Goal: Task Accomplishment & Management: Complete application form

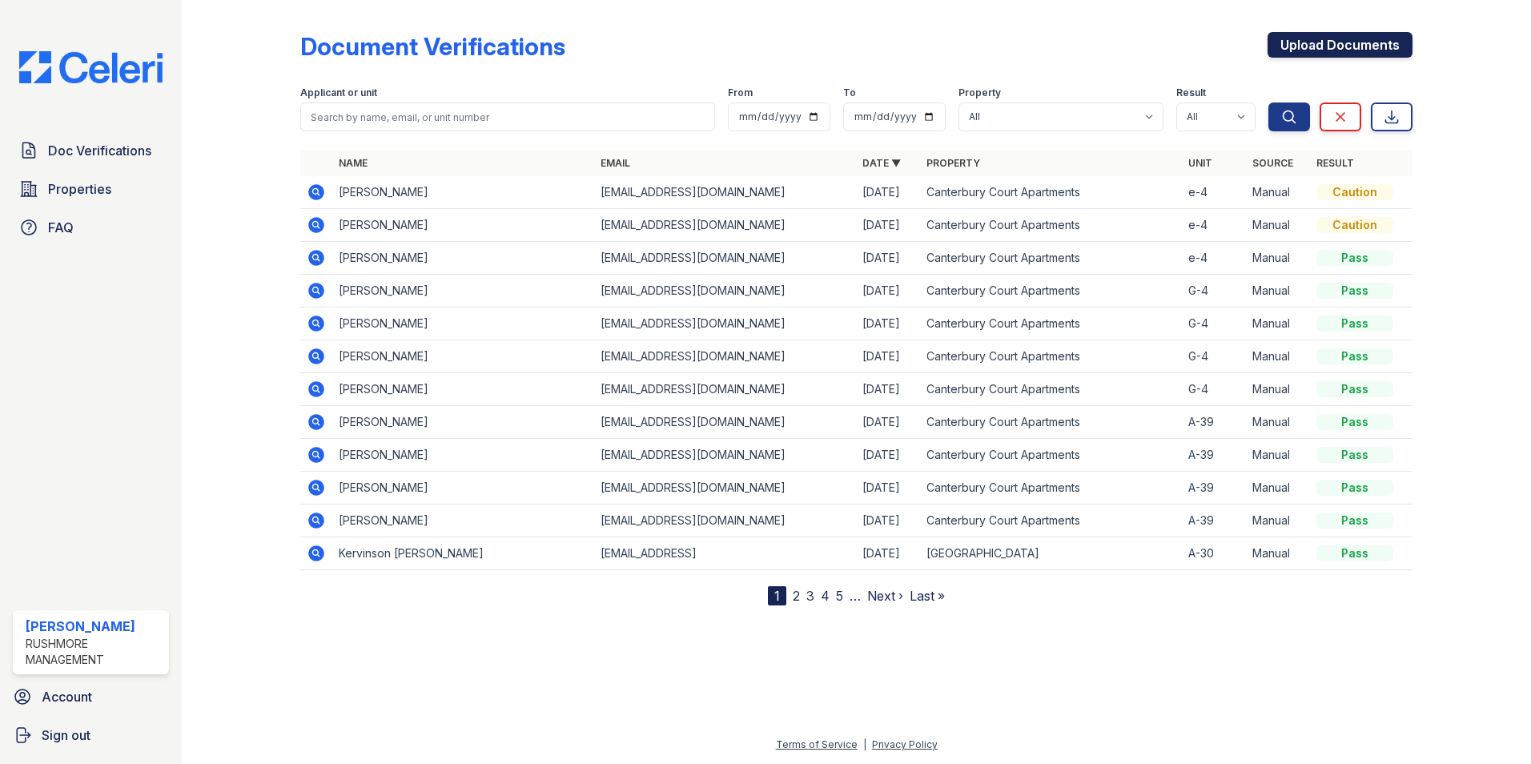
click at [1355, 45] on link "Upload Documents" at bounding box center [1339, 45] width 145 height 26
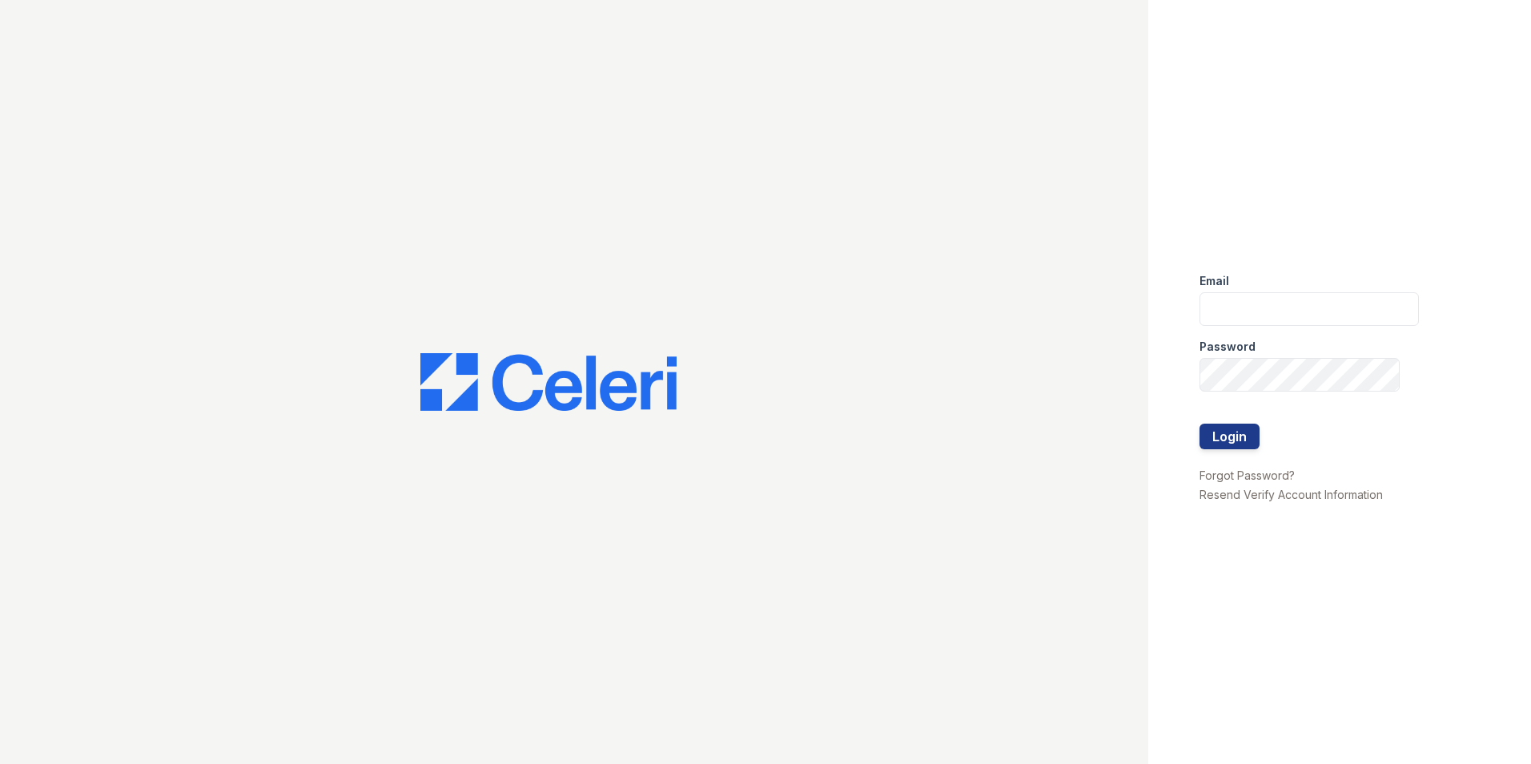
type input "[EMAIL_ADDRESS][DOMAIN_NAME]"
click at [1229, 440] on button "Login" at bounding box center [1229, 437] width 60 height 26
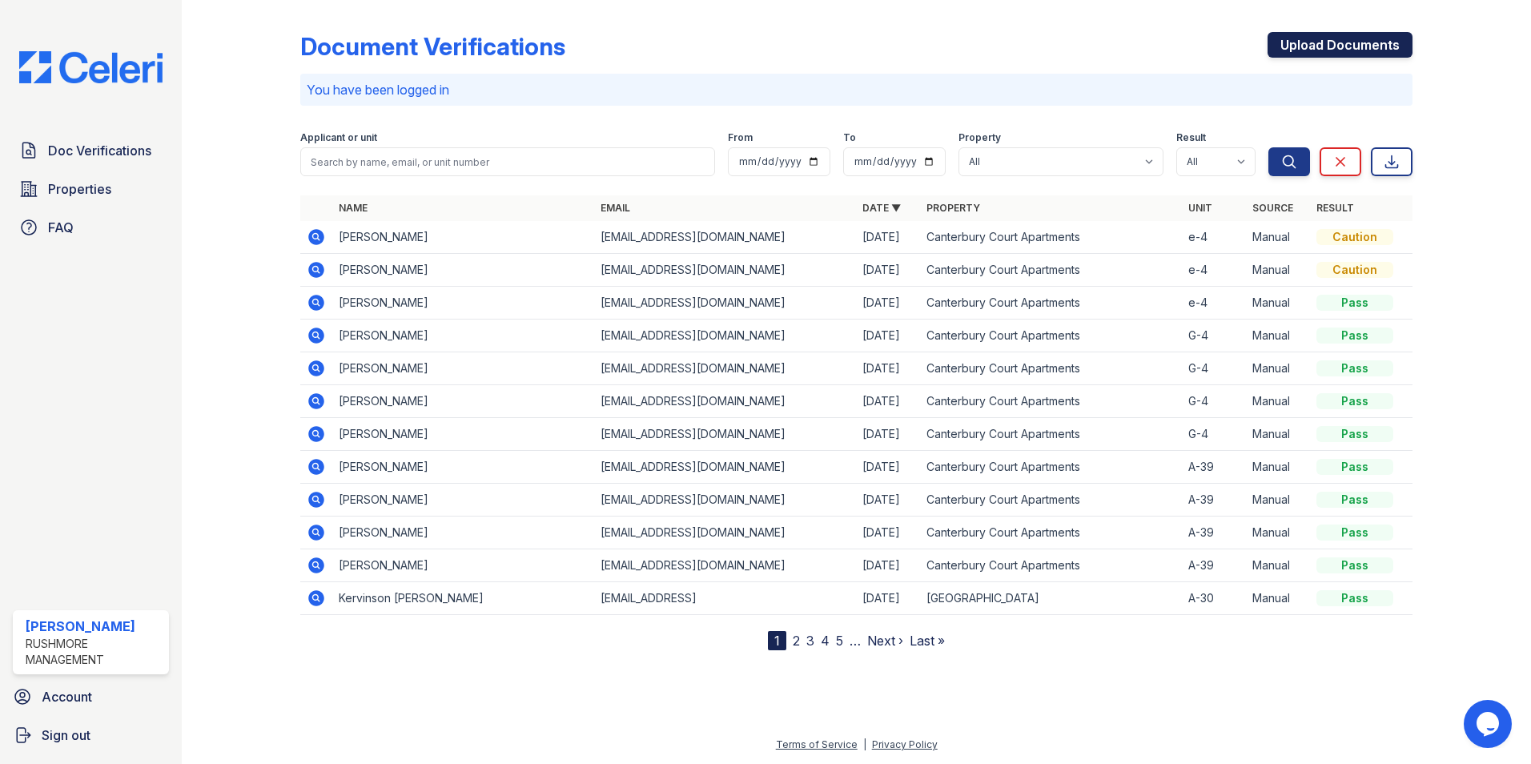
click at [1308, 42] on link "Upload Documents" at bounding box center [1339, 45] width 145 height 26
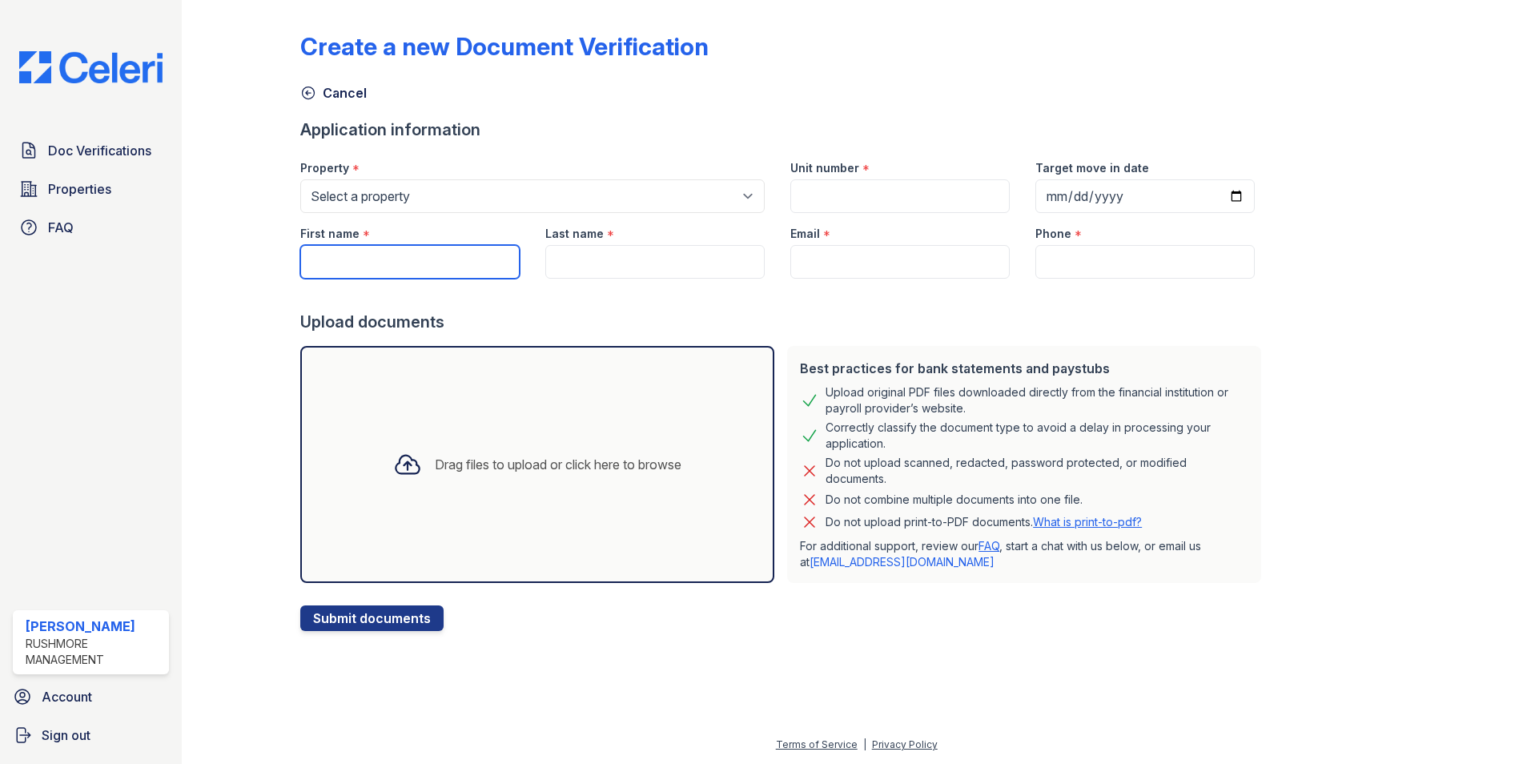
click at [345, 271] on input "First name" at bounding box center [409, 262] width 219 height 34
type input "[PERSON_NAME]"
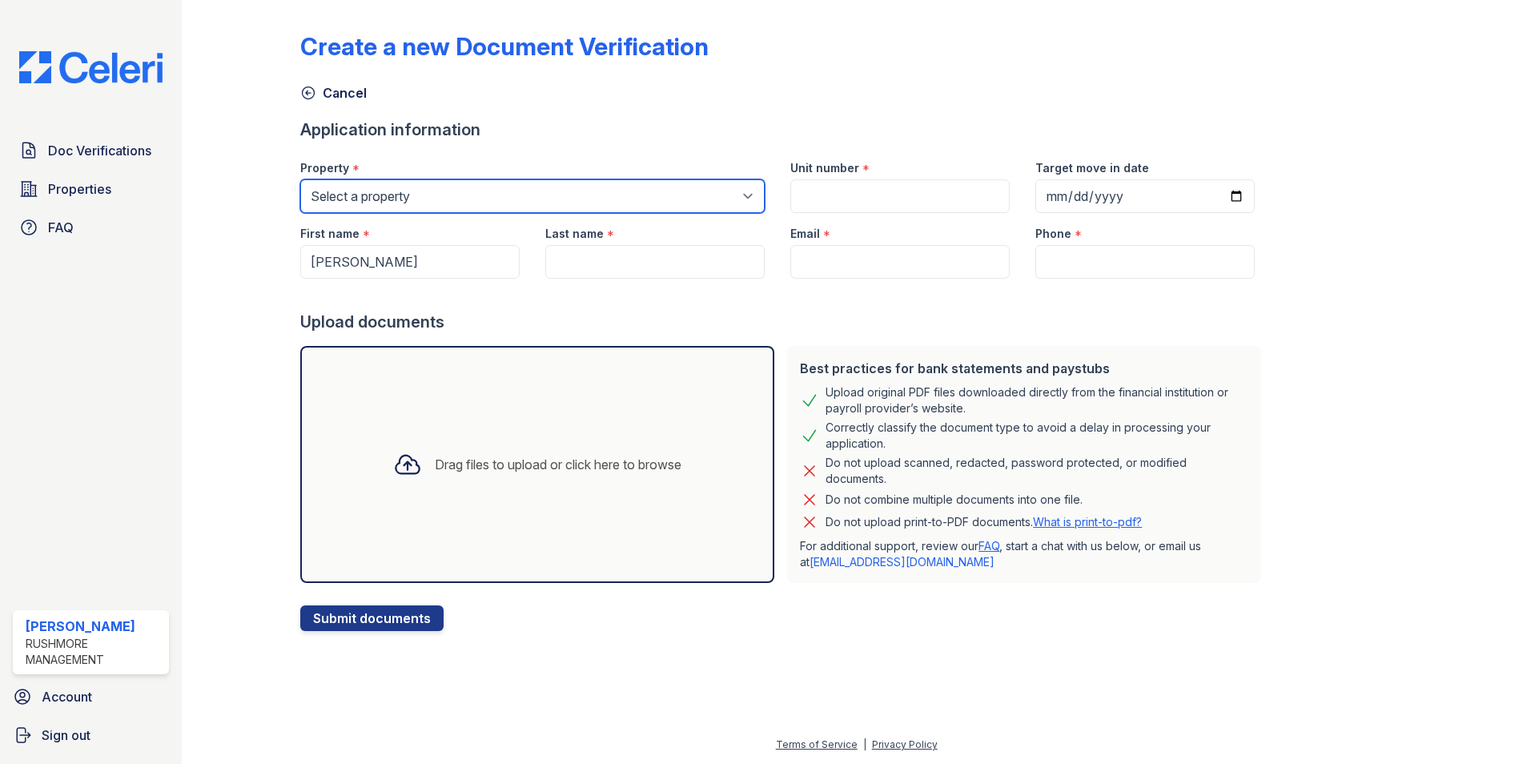
type input "e-4"
type input "[DATE]"
type input "[PERSON_NAME]"
type input "[EMAIL_ADDRESS][DOMAIN_NAME]"
type input "[PHONE_NUMBER]"
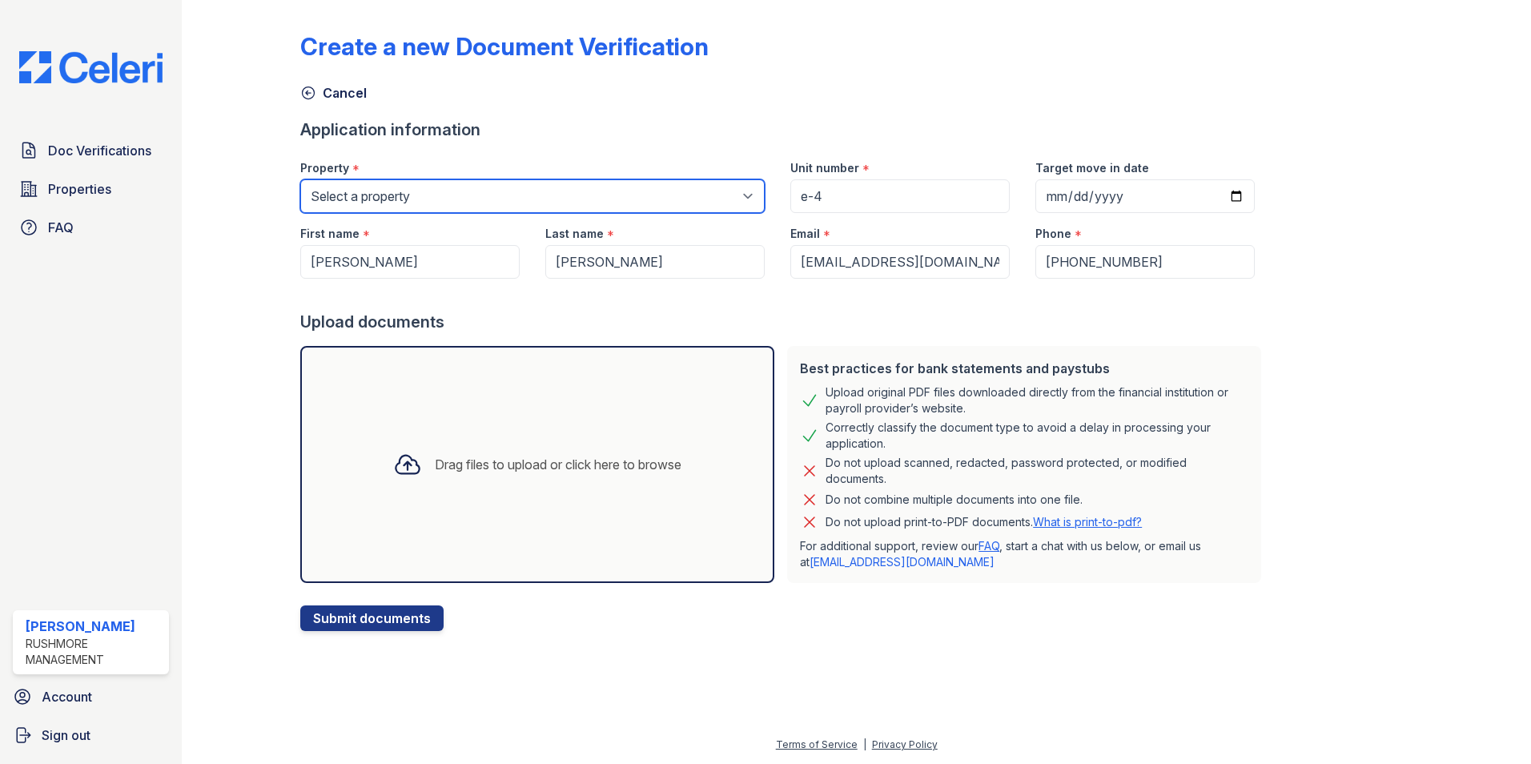
click at [498, 199] on select "Select a property [GEOGRAPHIC_DATA] [GEOGRAPHIC_DATA]" at bounding box center [532, 196] width 464 height 34
click at [300, 179] on select "Select a property [GEOGRAPHIC_DATA] [GEOGRAPHIC_DATA]" at bounding box center [532, 196] width 464 height 34
click at [452, 203] on select "Select a property [GEOGRAPHIC_DATA] [GEOGRAPHIC_DATA]" at bounding box center [532, 196] width 464 height 34
select select "606"
click at [300, 179] on select "Select a property [GEOGRAPHIC_DATA] [GEOGRAPHIC_DATA]" at bounding box center [532, 196] width 464 height 34
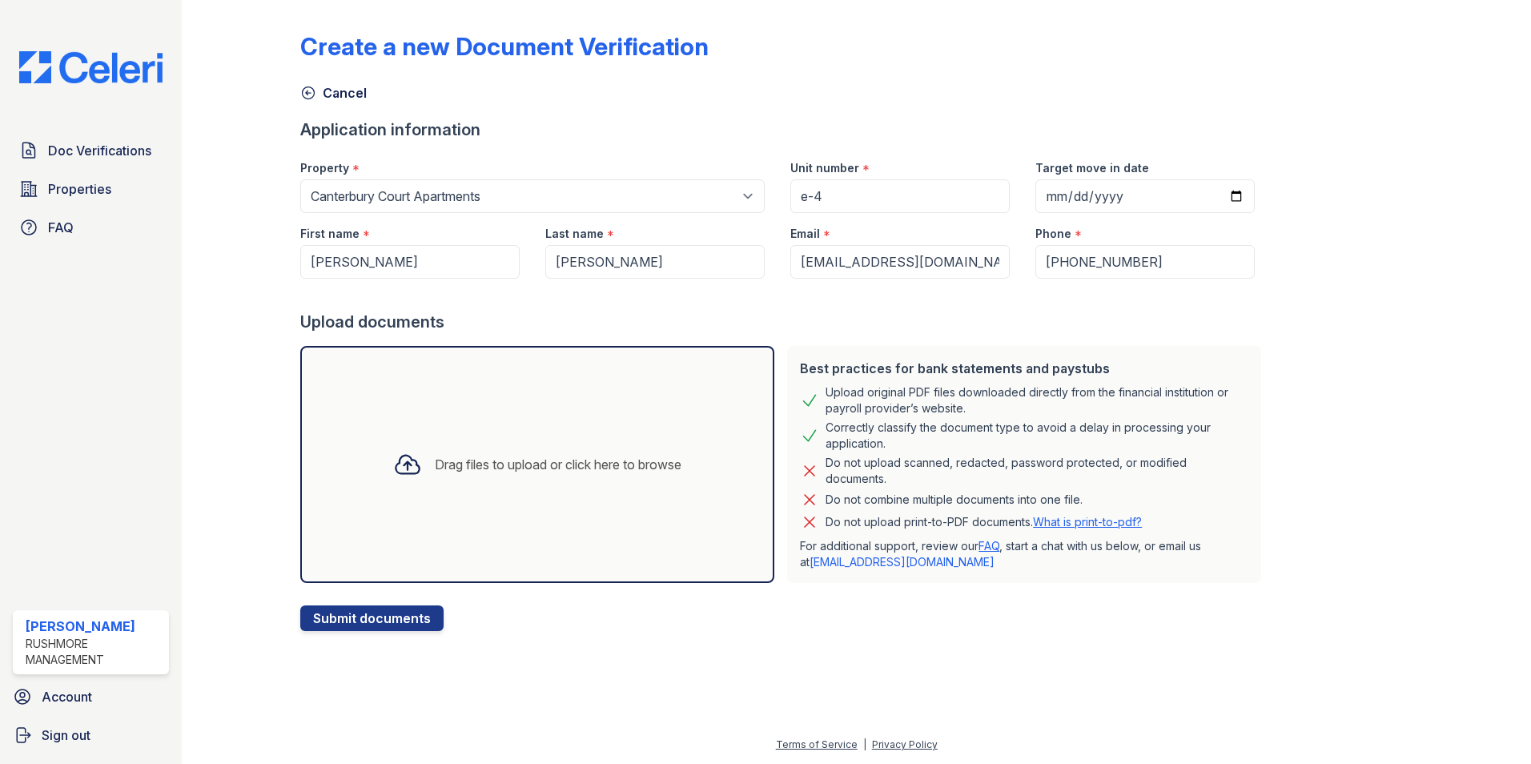
click at [689, 433] on div "Drag files to upload or click here to browse" at bounding box center [537, 464] width 474 height 237
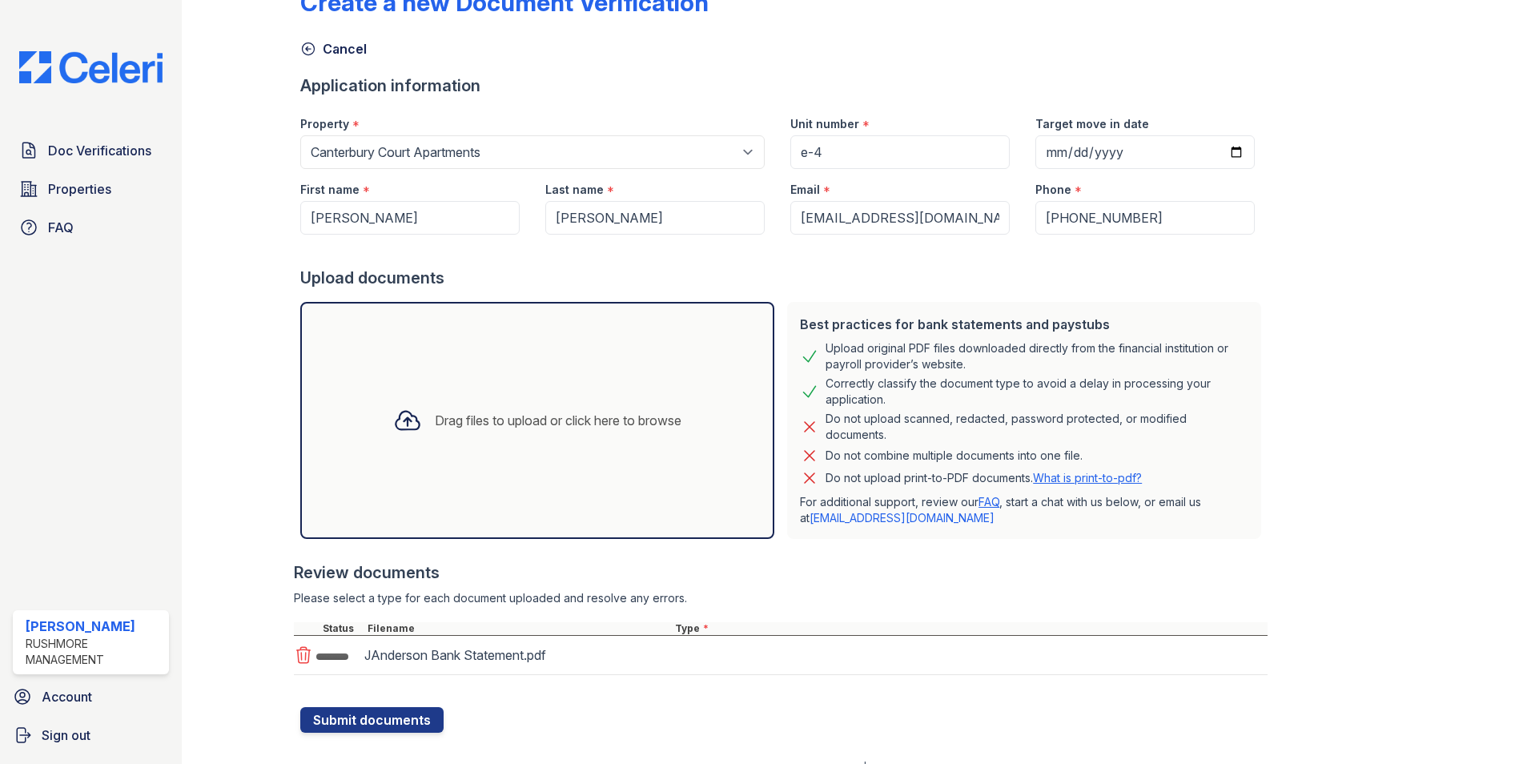
scroll to position [67, 0]
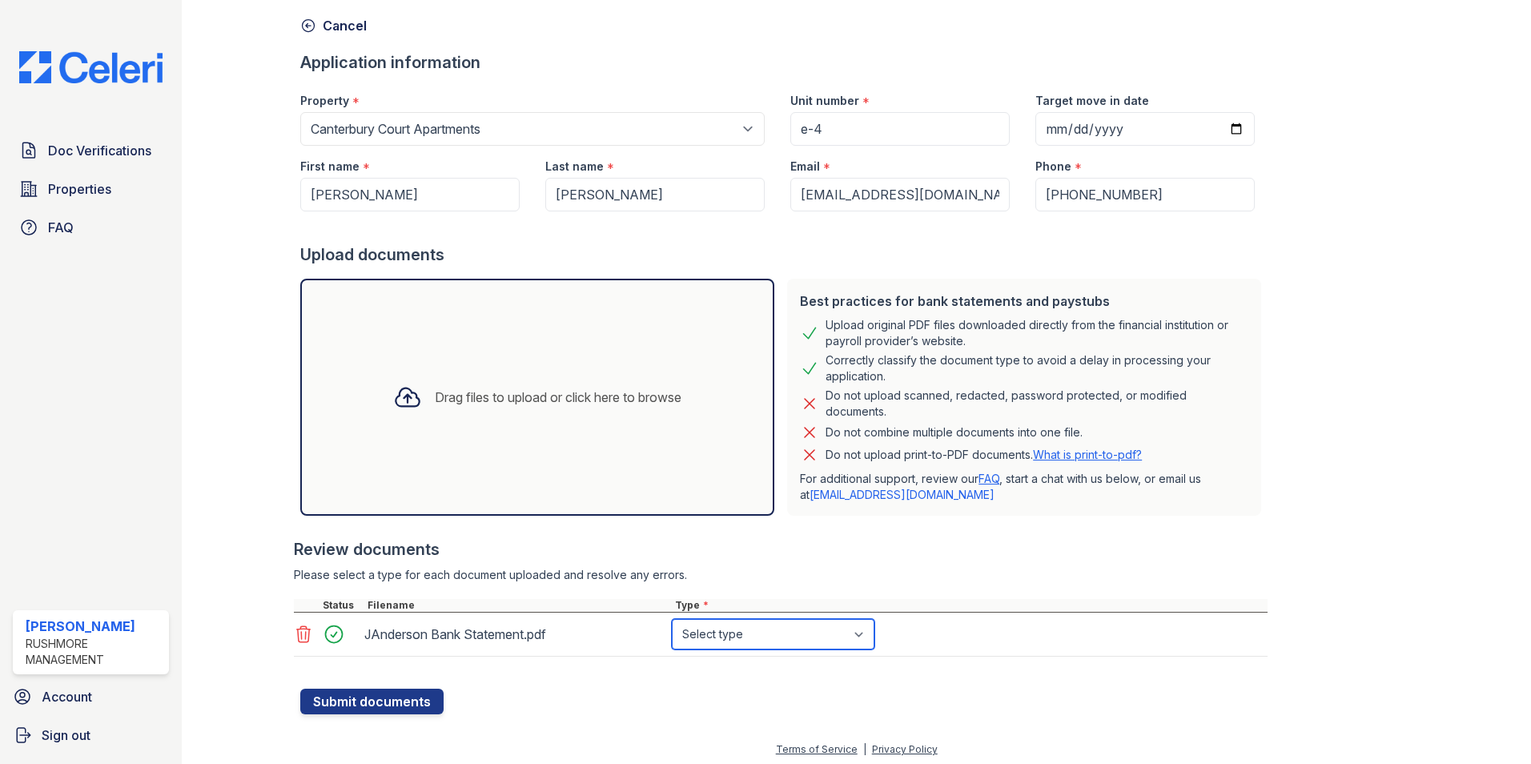
click at [766, 643] on select "Select type Paystub Bank Statement Offer Letter Tax Documents Benefit Award Let…" at bounding box center [773, 634] width 203 height 30
select select "bank_statement"
click at [672, 619] on select "Select type Paystub Bank Statement Offer Letter Tax Documents Benefit Award Let…" at bounding box center [773, 634] width 203 height 30
click at [630, 711] on form "Application information Property * Select a property [GEOGRAPHIC_DATA] [GEOGRAP…" at bounding box center [783, 382] width 967 height 663
click at [396, 700] on button "Submit documents" at bounding box center [371, 702] width 143 height 26
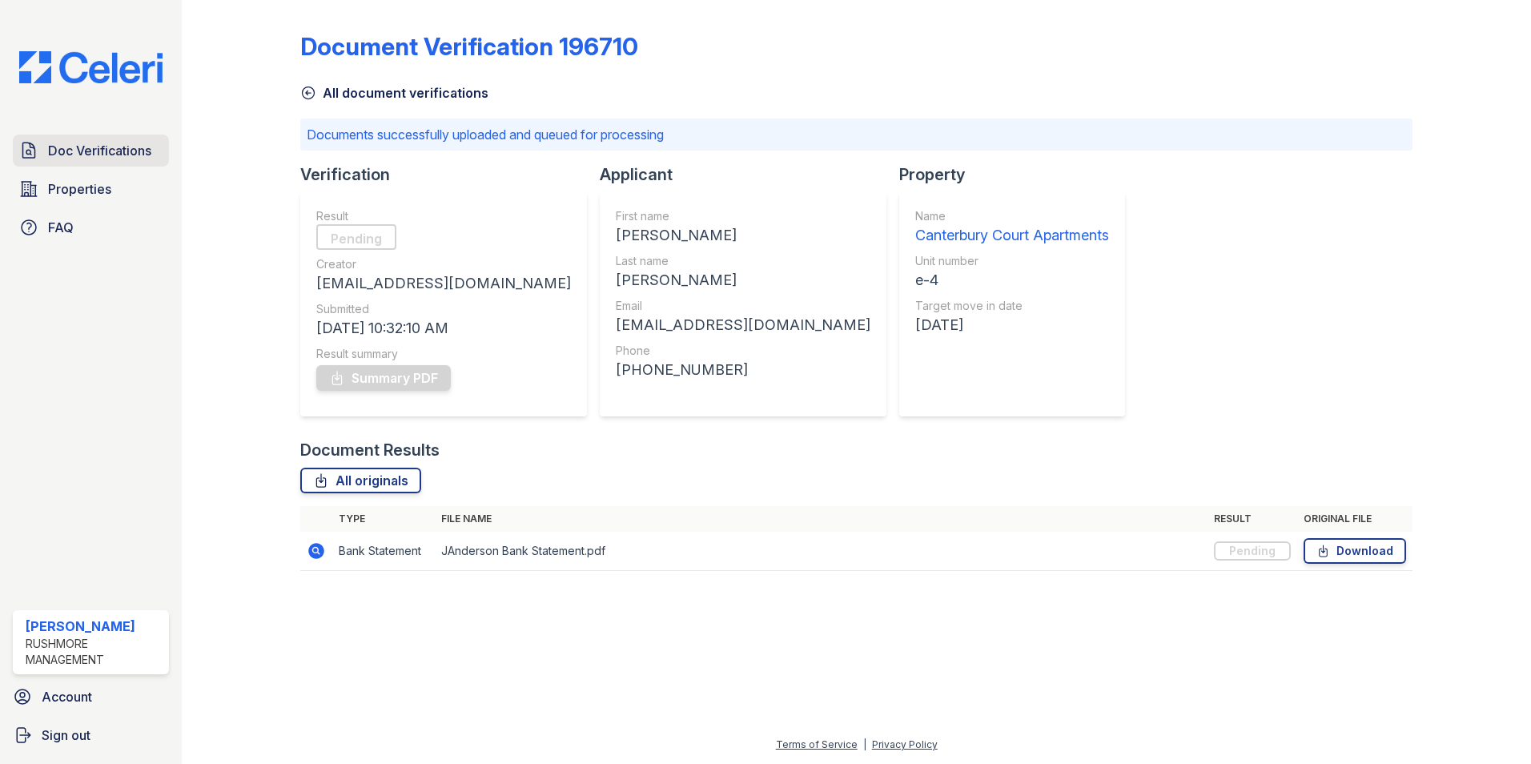
click at [114, 145] on span "Doc Verifications" at bounding box center [99, 150] width 103 height 19
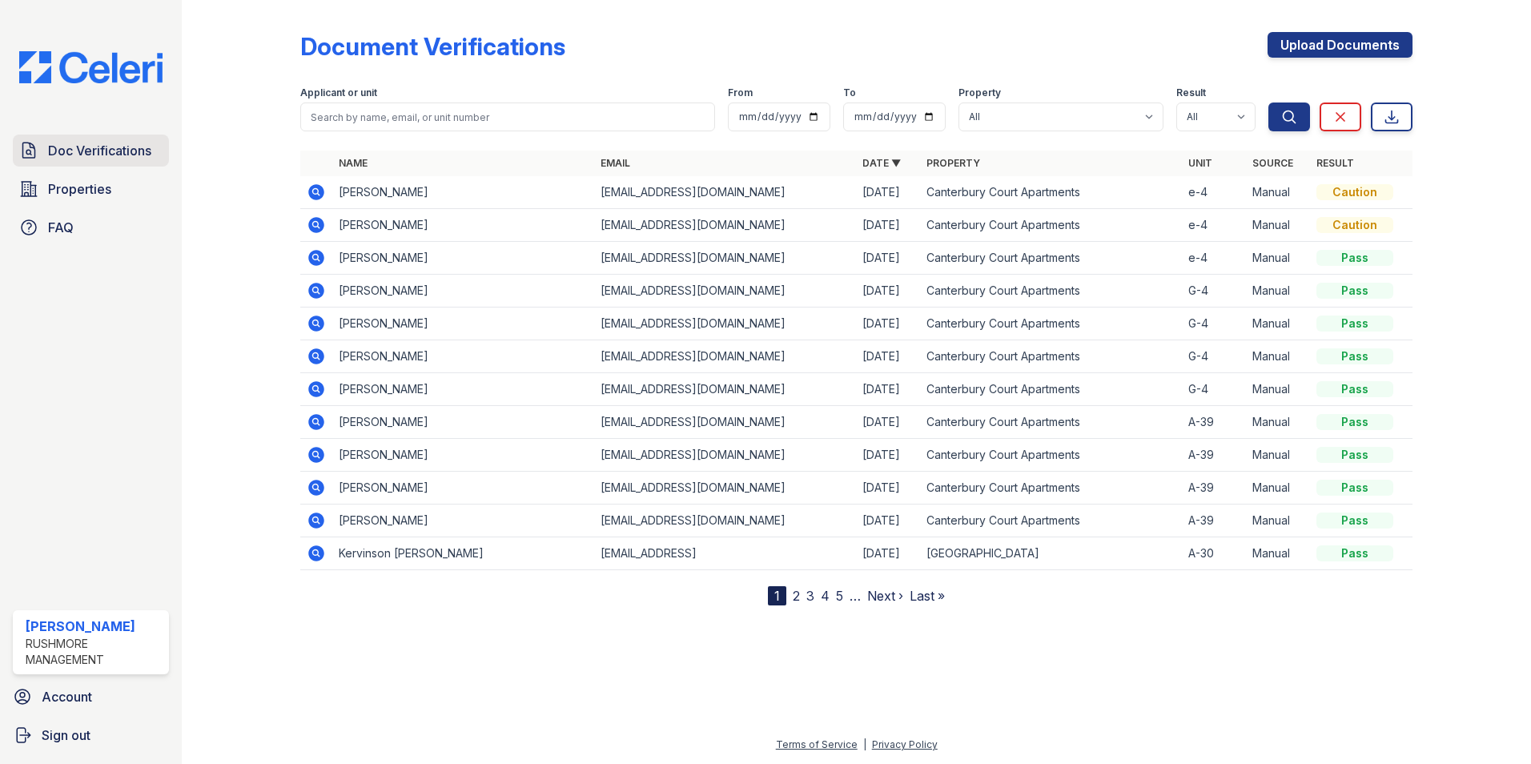
click at [110, 148] on span "Doc Verifications" at bounding box center [99, 150] width 103 height 19
click at [132, 145] on span "Doc Verifications" at bounding box center [99, 150] width 103 height 19
click at [1300, 49] on link "Upload Documents" at bounding box center [1339, 45] width 145 height 26
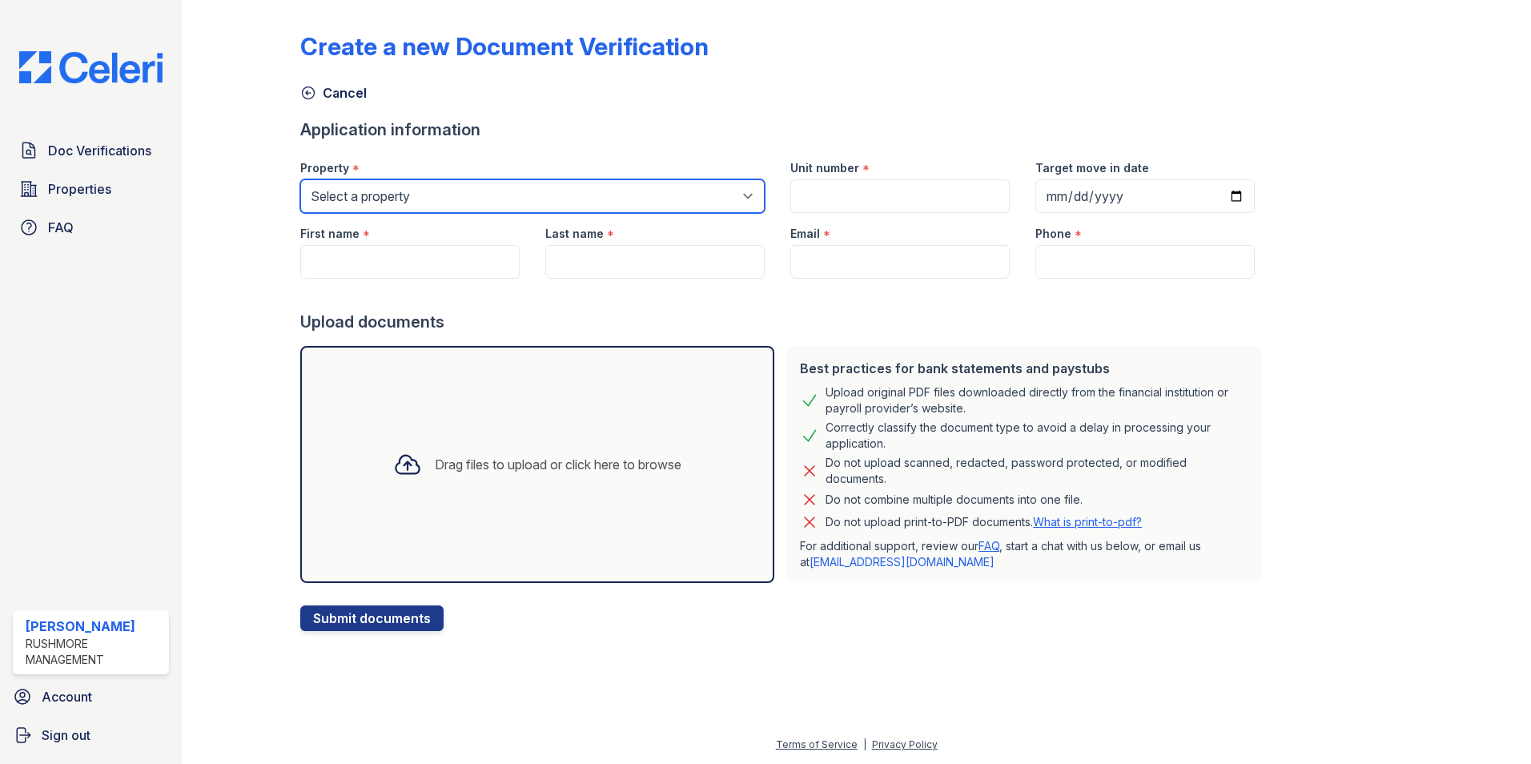
click at [408, 192] on select "Select a property [GEOGRAPHIC_DATA] [GEOGRAPHIC_DATA]" at bounding box center [532, 196] width 464 height 34
select select "606"
click at [300, 179] on select "Select a property [GEOGRAPHIC_DATA] [GEOGRAPHIC_DATA]" at bounding box center [532, 196] width 464 height 34
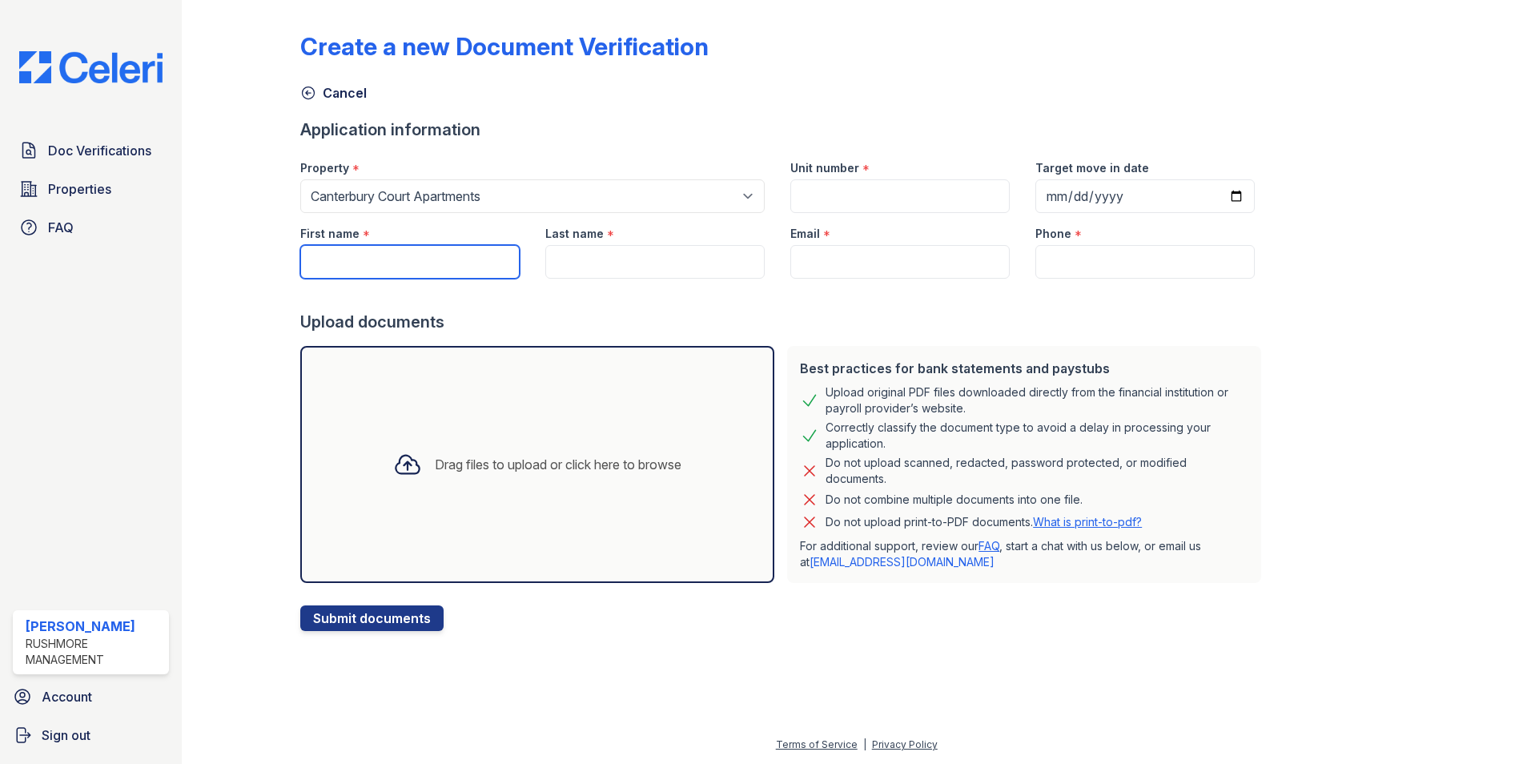
click at [421, 257] on input "First name" at bounding box center [409, 262] width 219 height 34
type input "[PERSON_NAME]"
type input "e-4"
type input "[DATE]"
type input "[PERSON_NAME]"
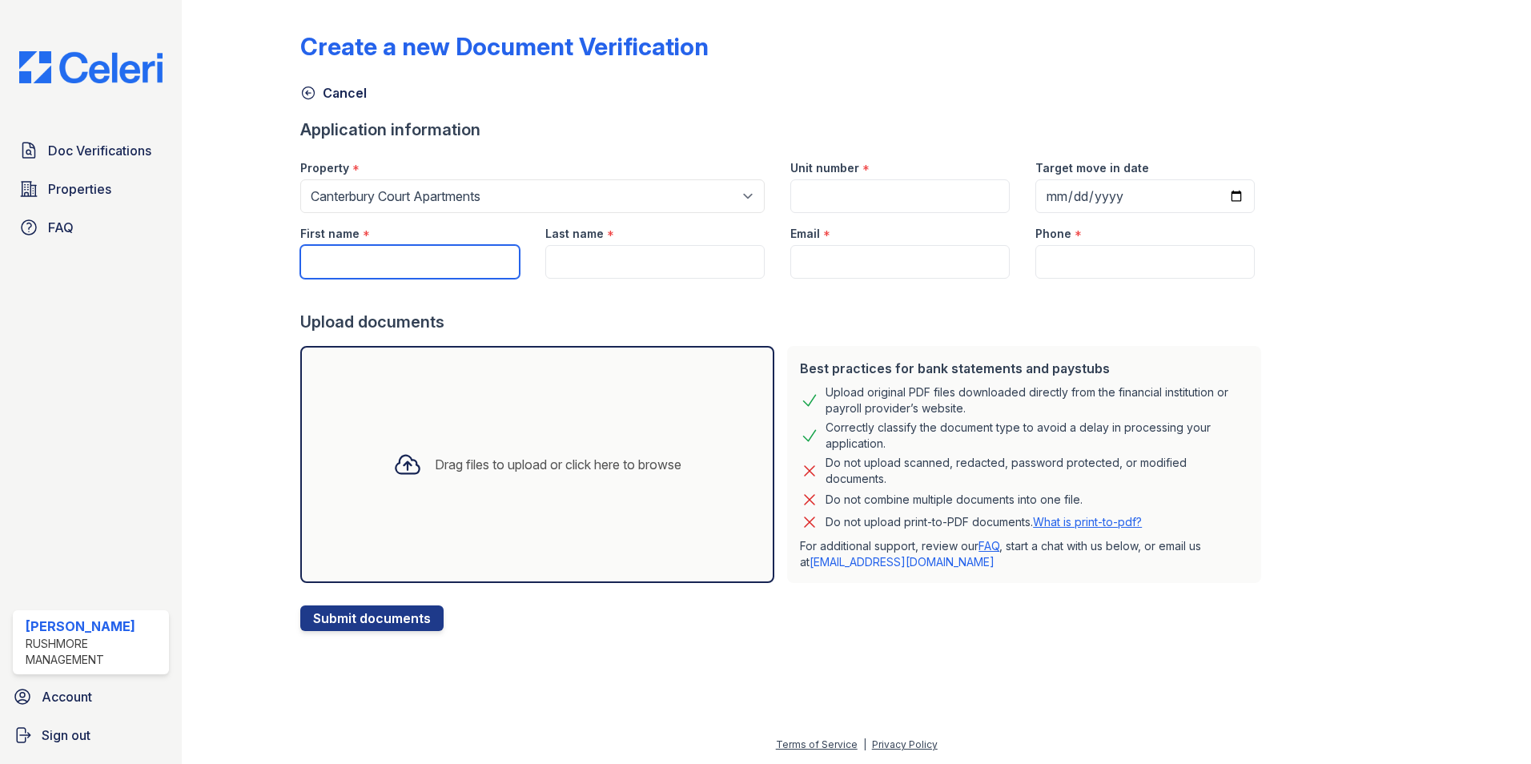
type input "[EMAIL_ADDRESS][DOMAIN_NAME]"
type input "[PHONE_NUMBER]"
click at [491, 438] on div "Drag files to upload or click here to browse" at bounding box center [537, 464] width 314 height 54
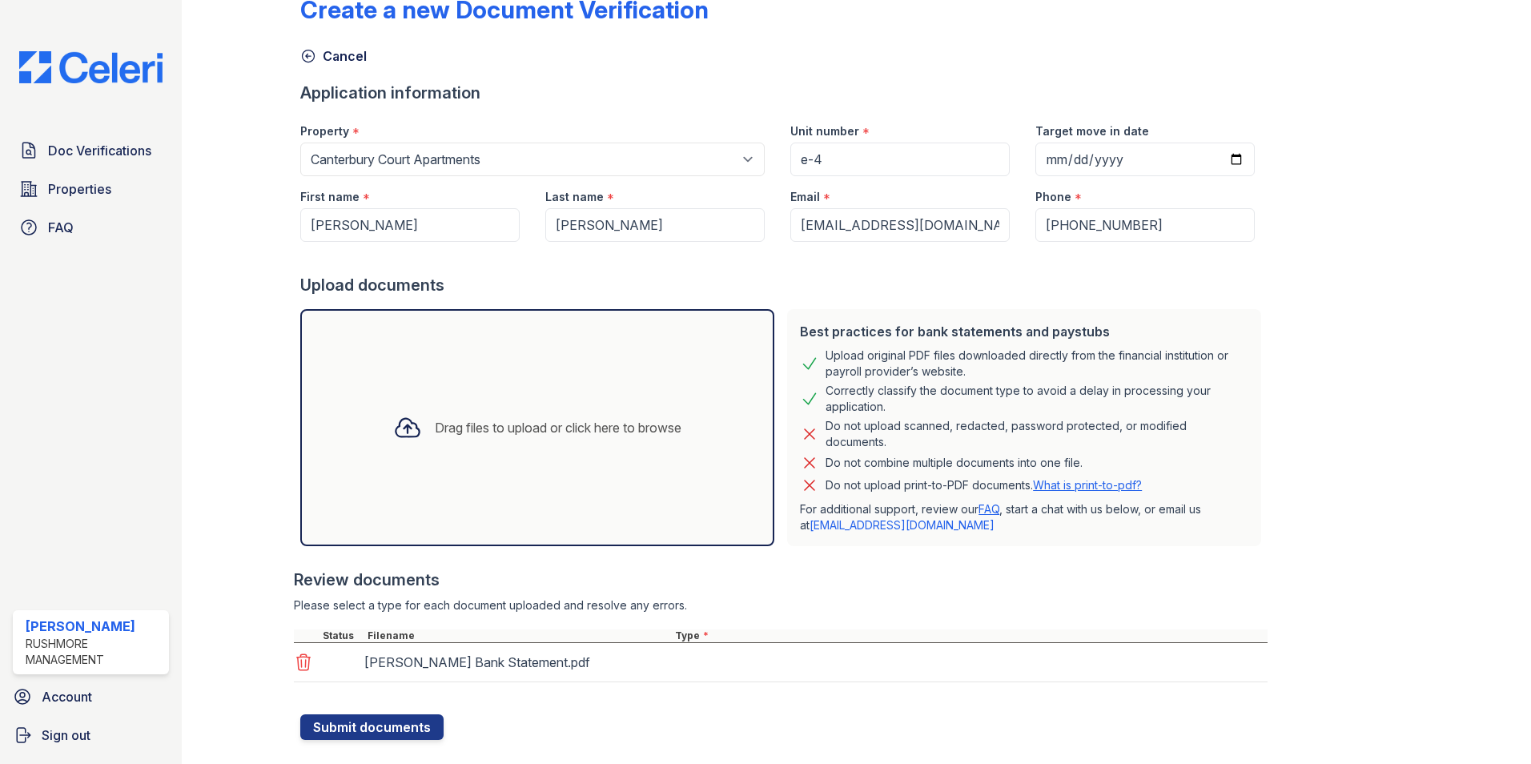
scroll to position [67, 0]
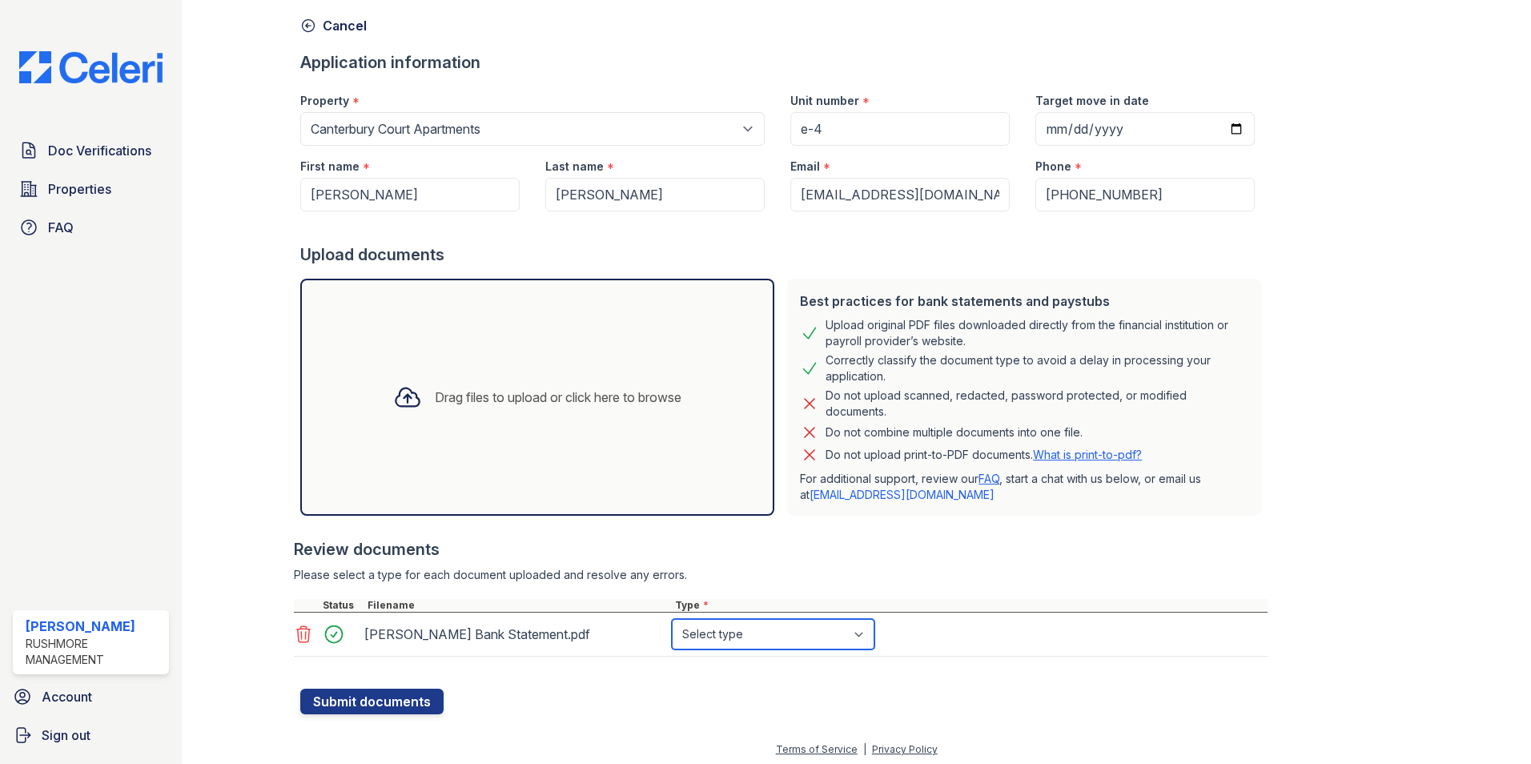
click at [742, 636] on select "Select type Paystub Bank Statement Offer Letter Tax Documents Benefit Award Let…" at bounding box center [773, 634] width 203 height 30
select select "bank_statement"
click at [672, 619] on select "Select type Paystub Bank Statement Offer Letter Tax Documents Benefit Award Let…" at bounding box center [773, 634] width 203 height 30
drag, startPoint x: 569, startPoint y: 686, endPoint x: 470, endPoint y: 687, distance: 99.3
click at [570, 687] on div at bounding box center [783, 681] width 967 height 16
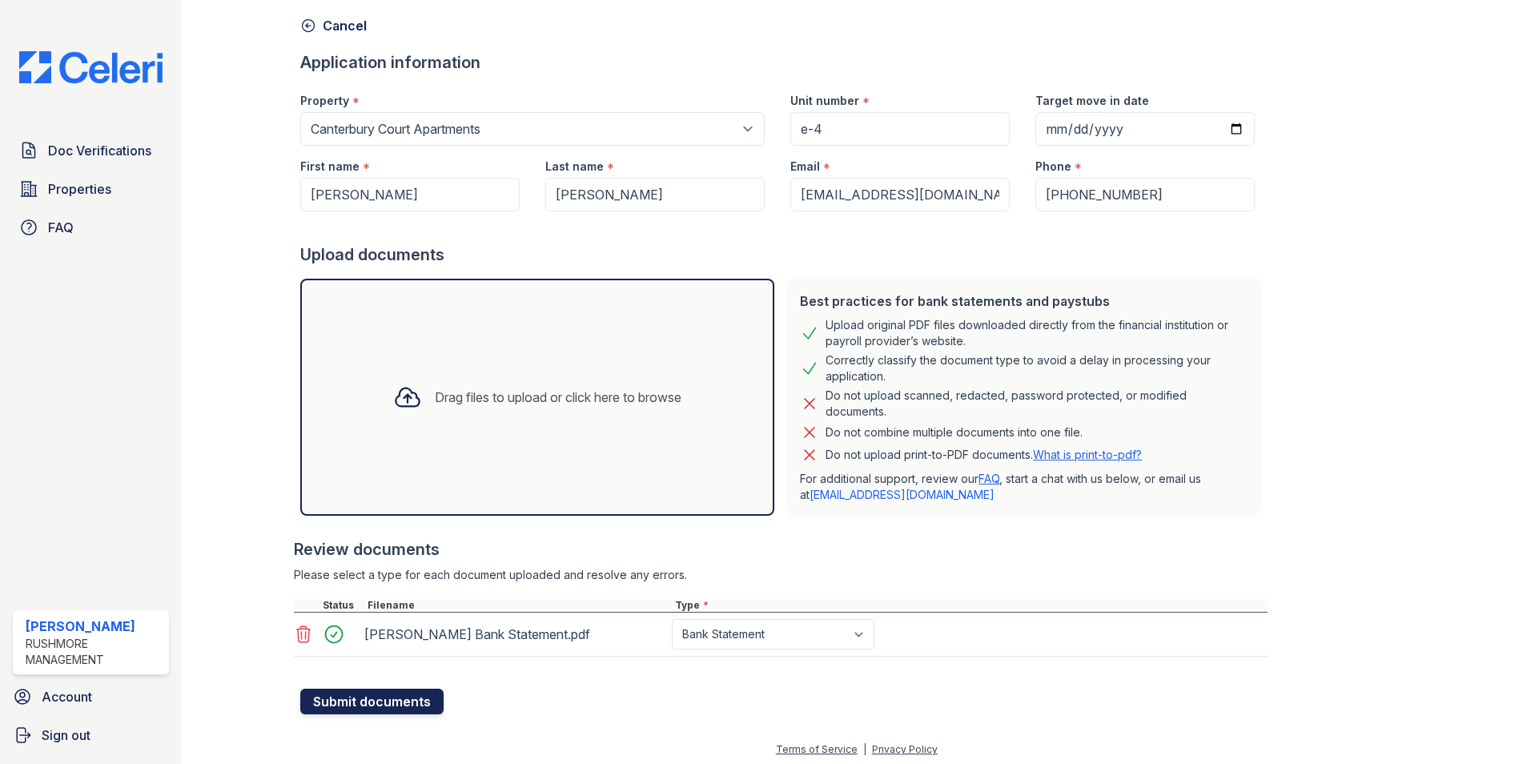
click at [423, 697] on button "Submit documents" at bounding box center [371, 702] width 143 height 26
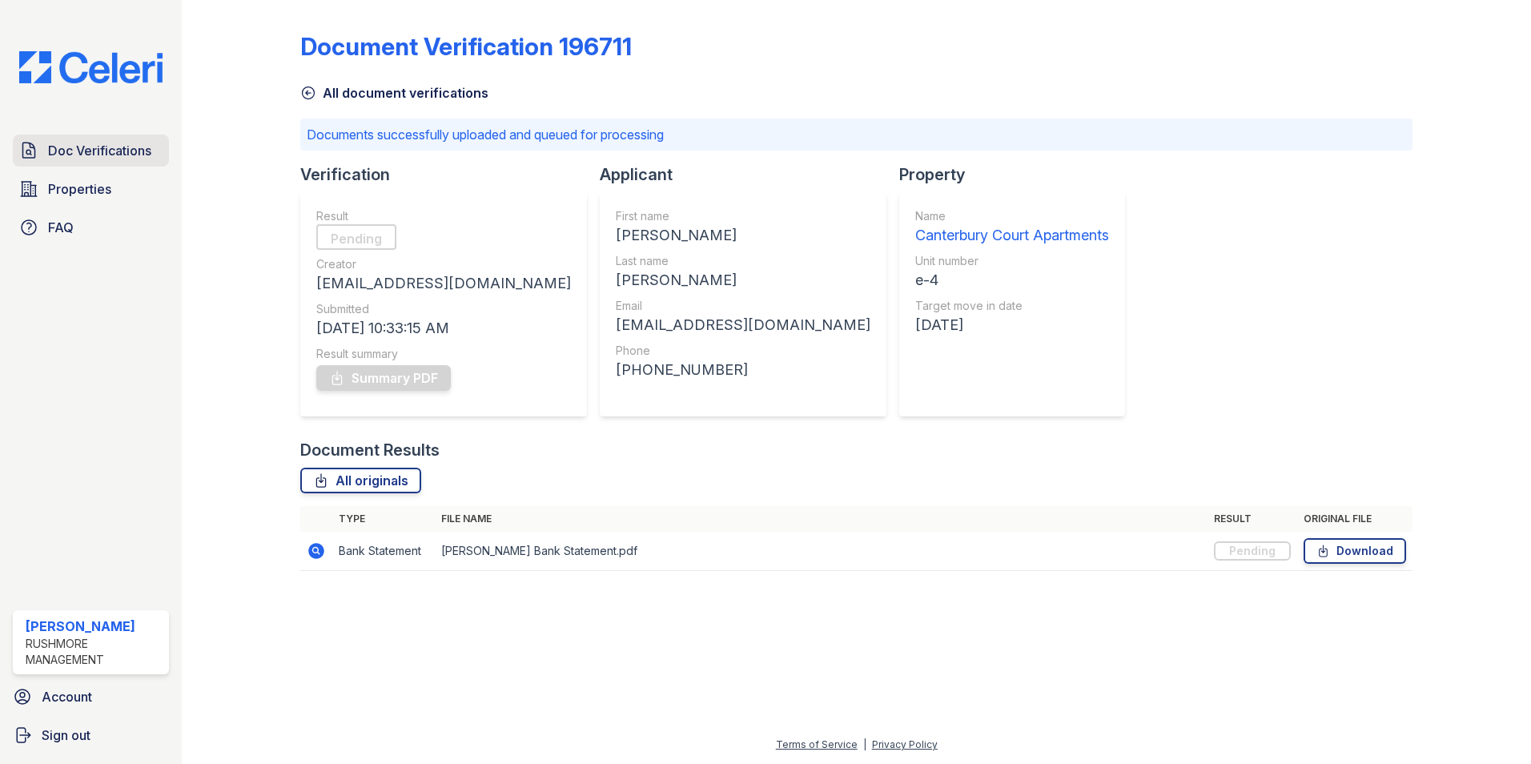
click at [150, 155] on span "Doc Verifications" at bounding box center [99, 150] width 103 height 19
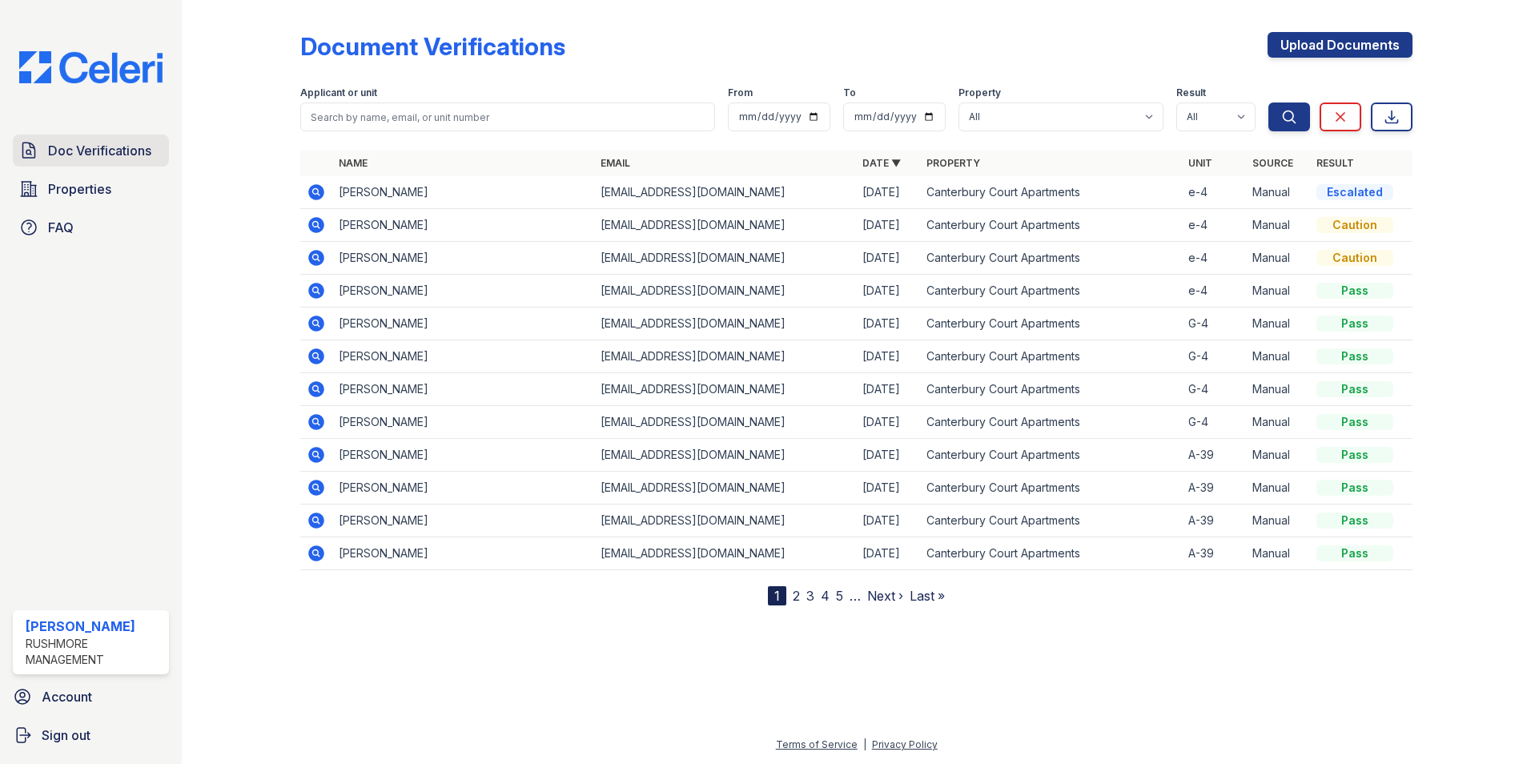
click at [158, 149] on link "Doc Verifications" at bounding box center [91, 151] width 156 height 32
click at [139, 148] on span "Doc Verifications" at bounding box center [99, 150] width 103 height 19
click at [135, 149] on span "Doc Verifications" at bounding box center [99, 150] width 103 height 19
click at [139, 148] on span "Doc Verifications" at bounding box center [99, 150] width 103 height 19
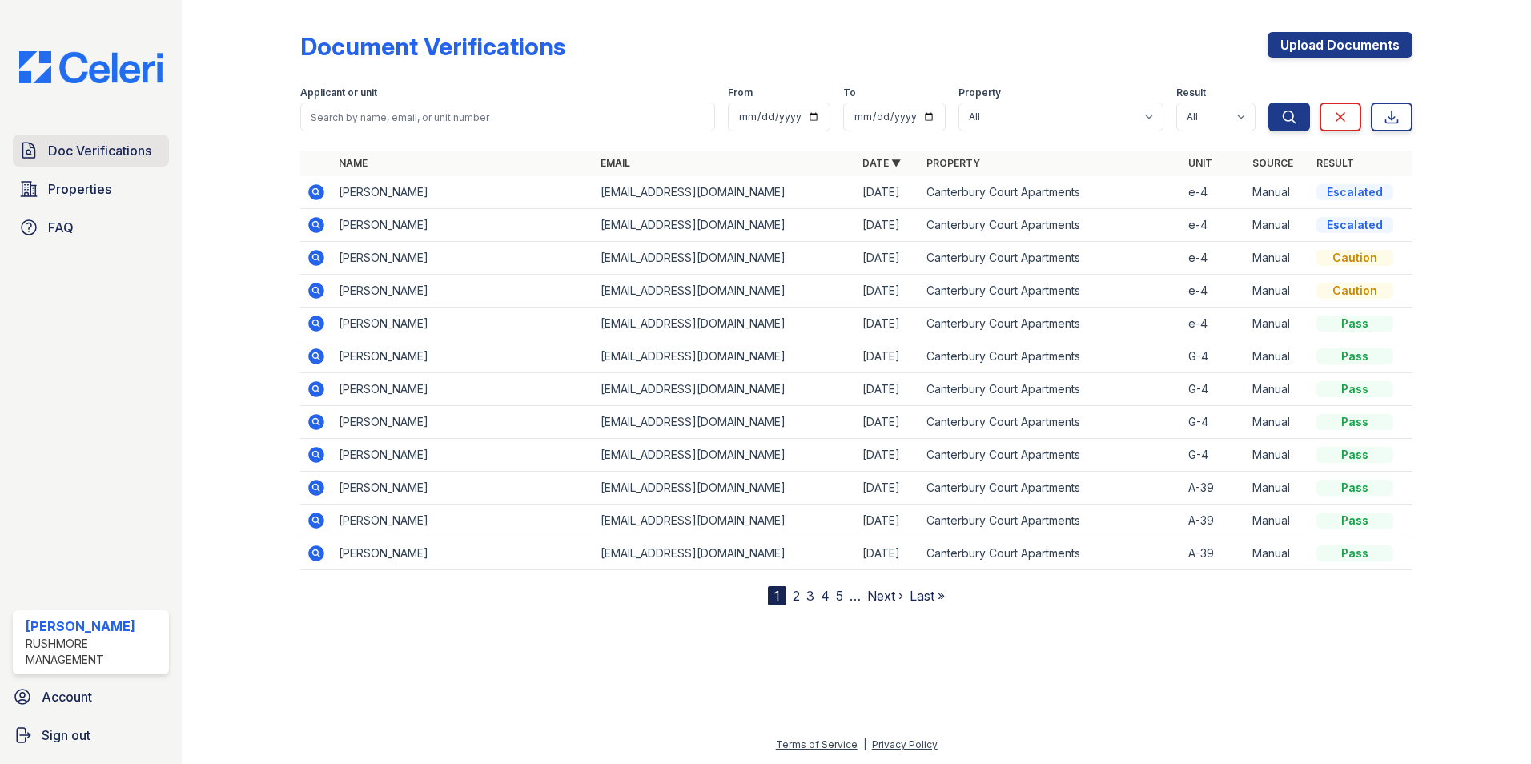
click at [138, 148] on span "Doc Verifications" at bounding box center [99, 150] width 103 height 19
click at [79, 150] on span "Doc Verifications" at bounding box center [99, 150] width 103 height 19
click at [128, 143] on span "Doc Verifications" at bounding box center [99, 150] width 103 height 19
click at [104, 144] on span "Doc Verifications" at bounding box center [99, 150] width 103 height 19
